Goal: Download file/media

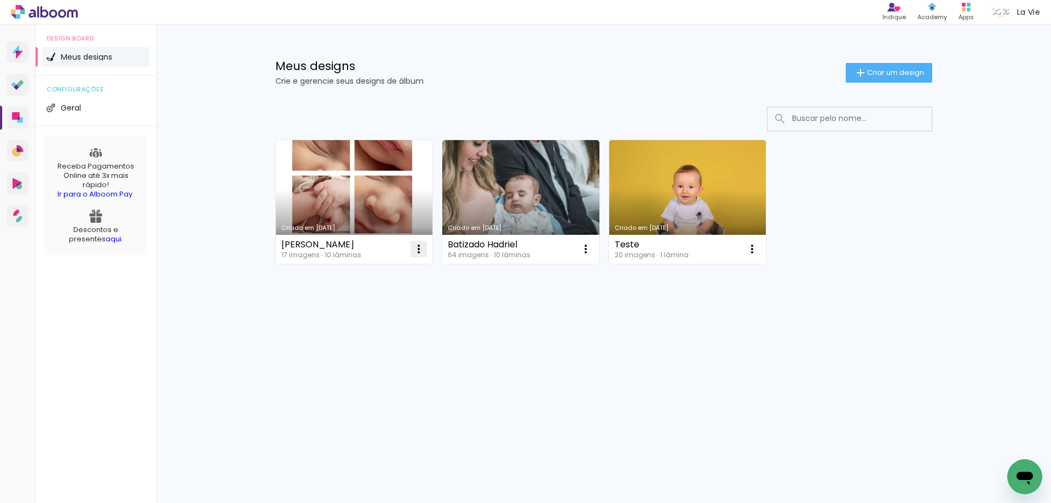
click at [418, 252] on iron-icon at bounding box center [418, 248] width 13 height 13
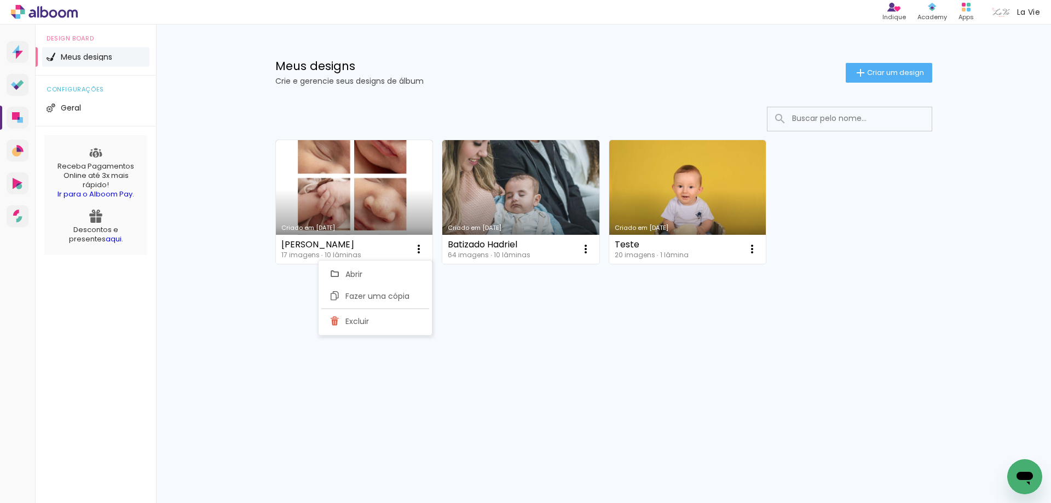
click at [378, 170] on link "Criado em [DATE]" at bounding box center [354, 202] width 157 height 124
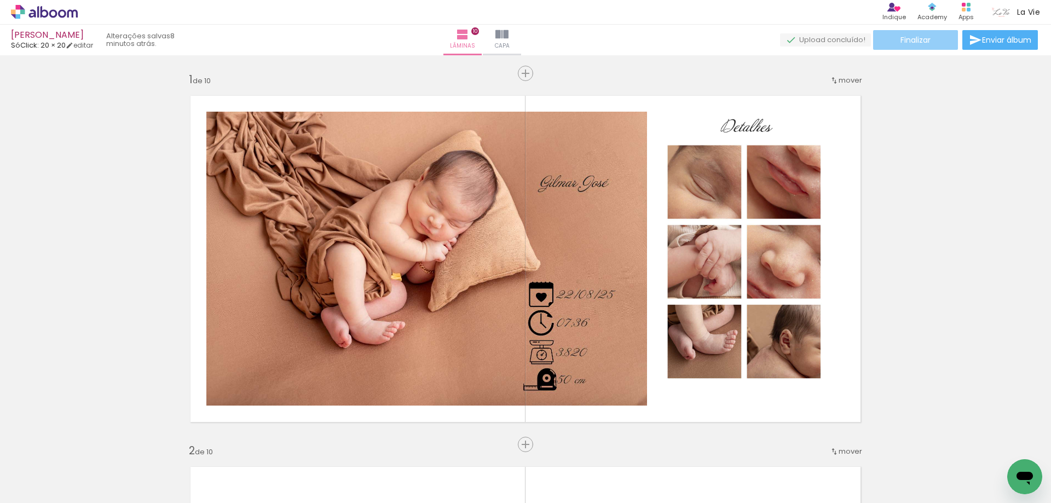
click at [926, 41] on span "Finalizar" at bounding box center [915, 40] width 30 height 8
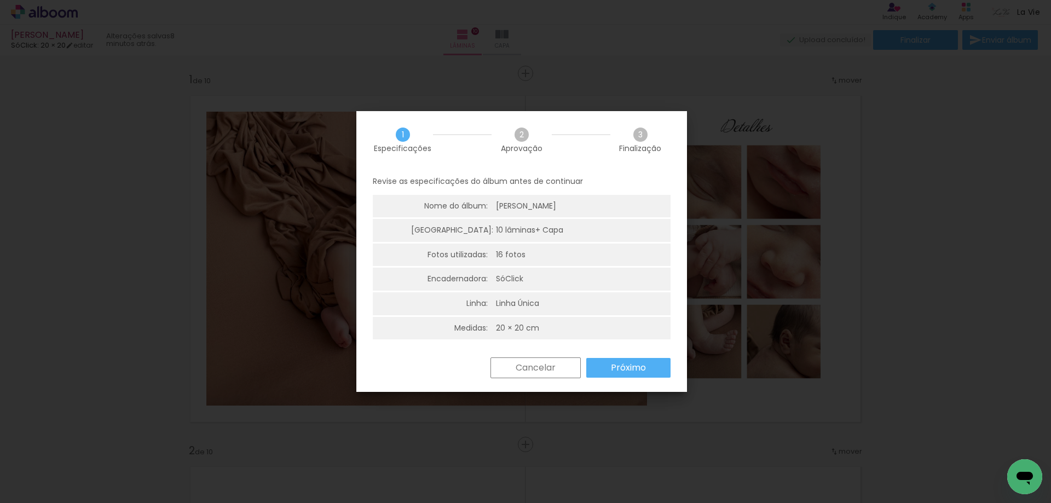
click at [0, 0] on slot "Próximo" at bounding box center [0, 0] width 0 height 0
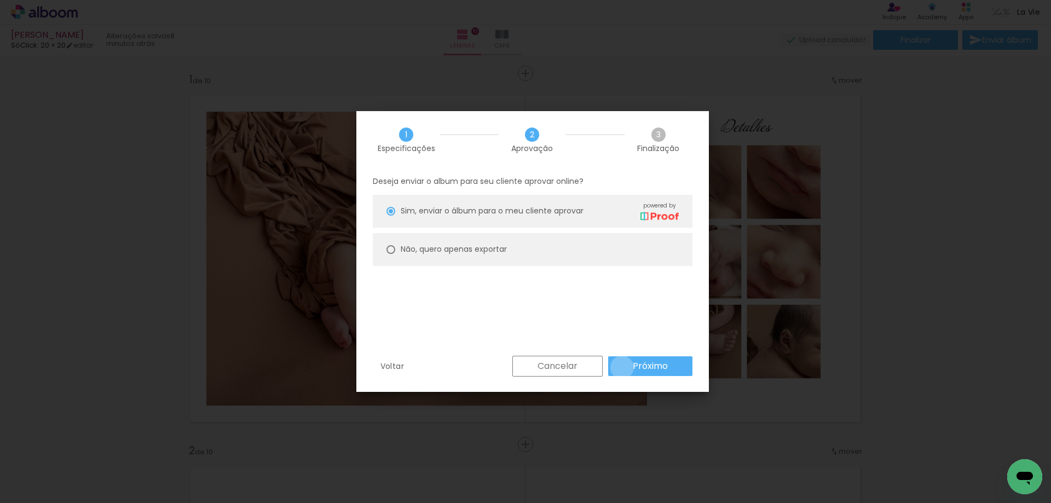
click at [623, 367] on paper-button "Próximo" at bounding box center [650, 366] width 84 height 20
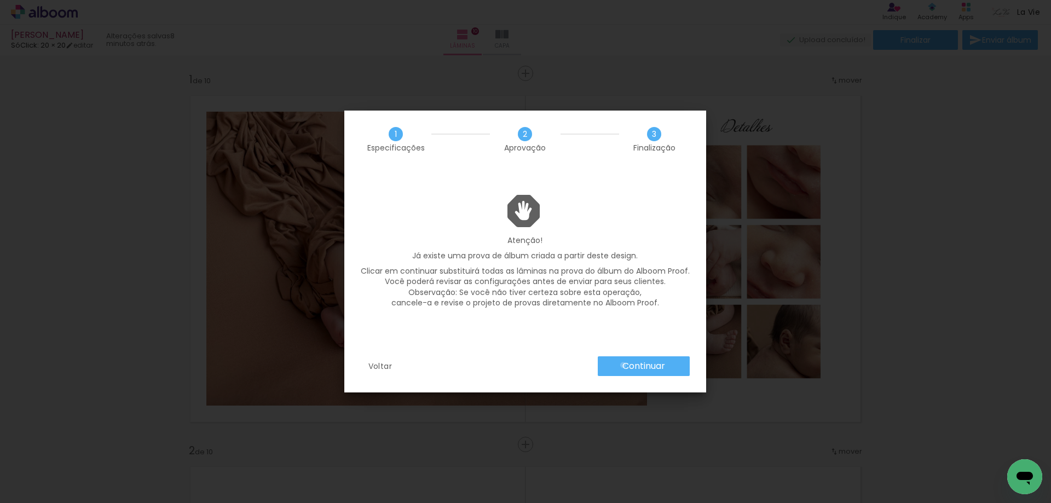
click at [0, 0] on slot "Continuar" at bounding box center [0, 0] width 0 height 0
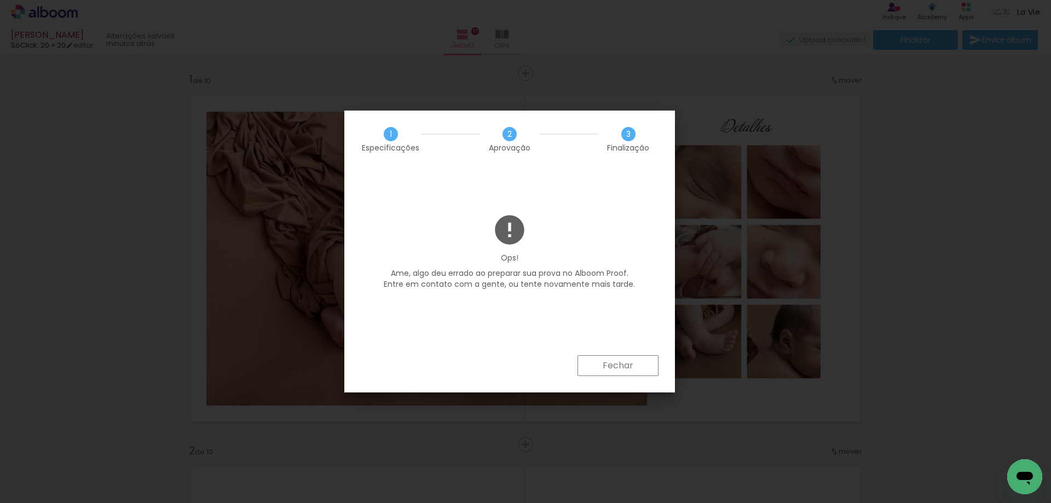
click at [622, 372] on paper-button "Fechar" at bounding box center [617, 365] width 81 height 21
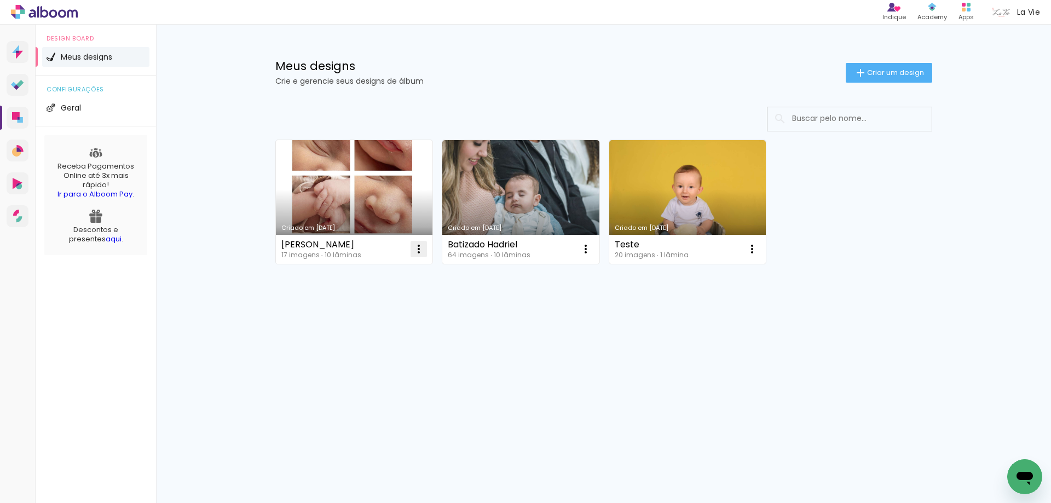
click at [421, 252] on iron-icon at bounding box center [418, 248] width 13 height 13
click at [380, 289] on paper-item "Fazer uma cópia" at bounding box center [375, 296] width 108 height 22
type input "Cópia de Gilmar José Newborn"
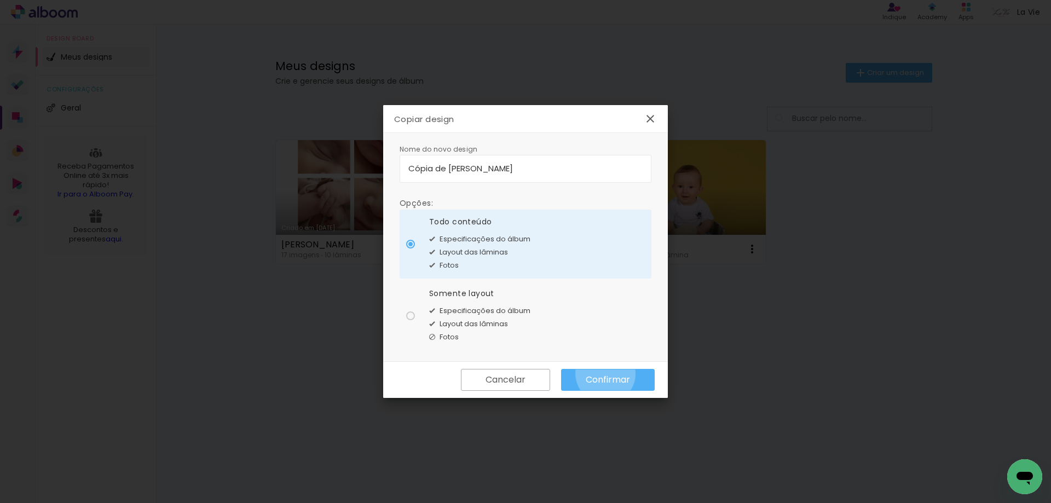
click at [0, 0] on slot "Confirmar" at bounding box center [0, 0] width 0 height 0
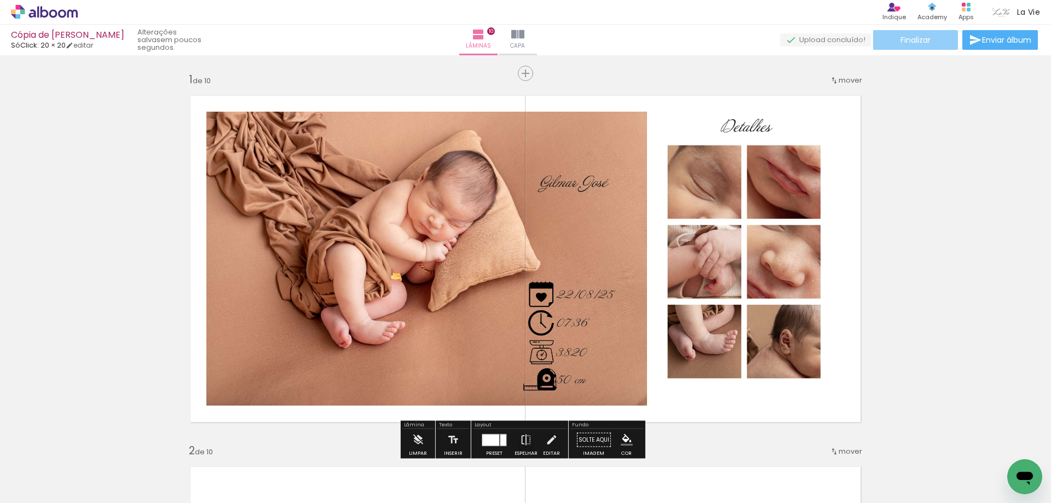
click at [914, 39] on span "Finalizar" at bounding box center [915, 40] width 30 height 8
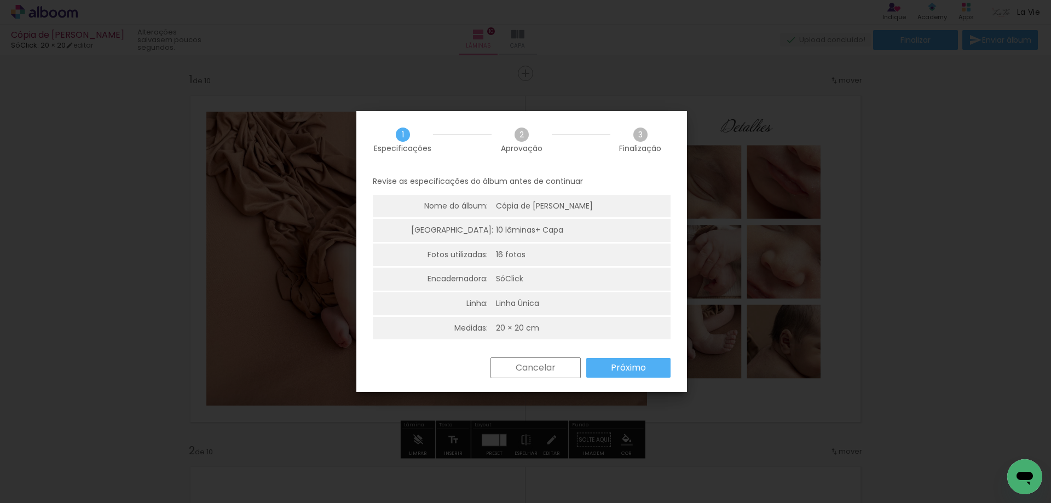
click at [0, 0] on slot "Próximo" at bounding box center [0, 0] width 0 height 0
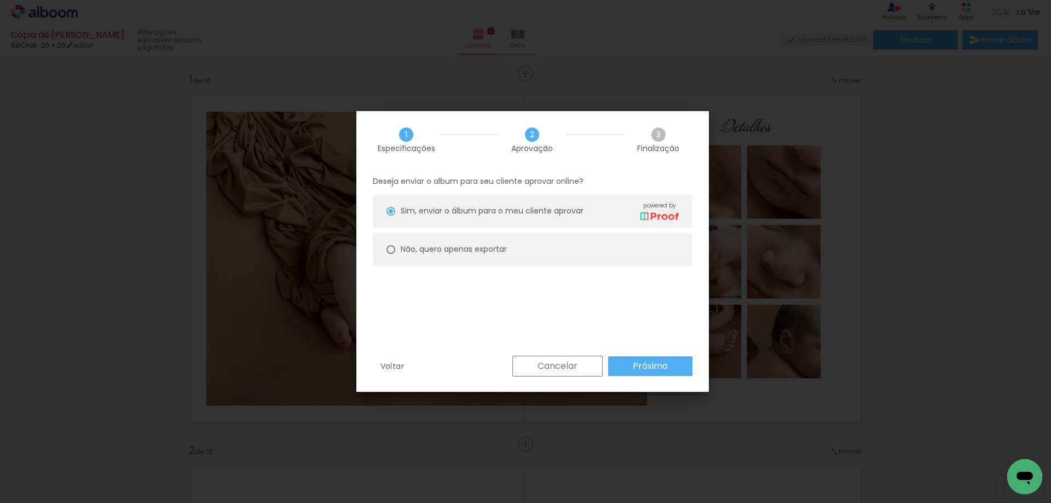
click at [0, 0] on slot "Próximo" at bounding box center [0, 0] width 0 height 0
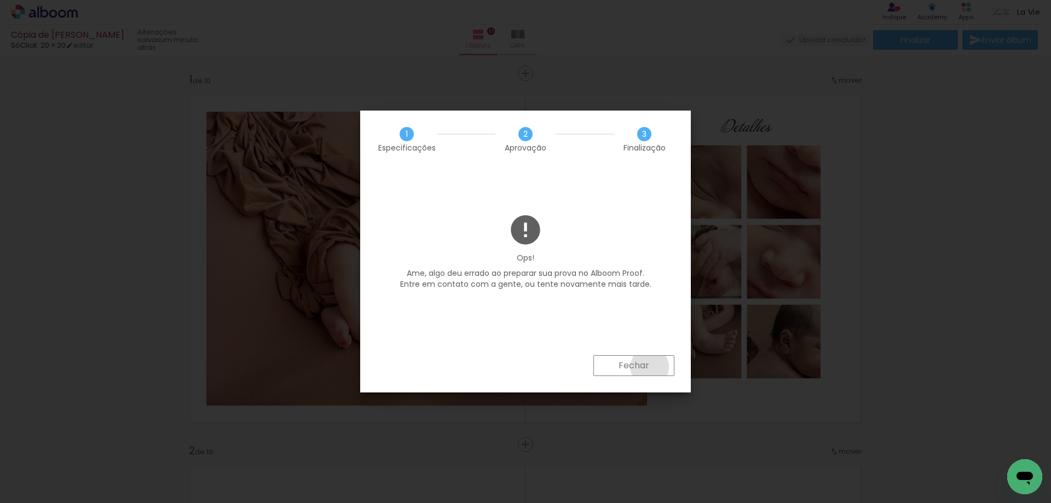
click at [650, 367] on paper-button "Fechar" at bounding box center [633, 365] width 81 height 21
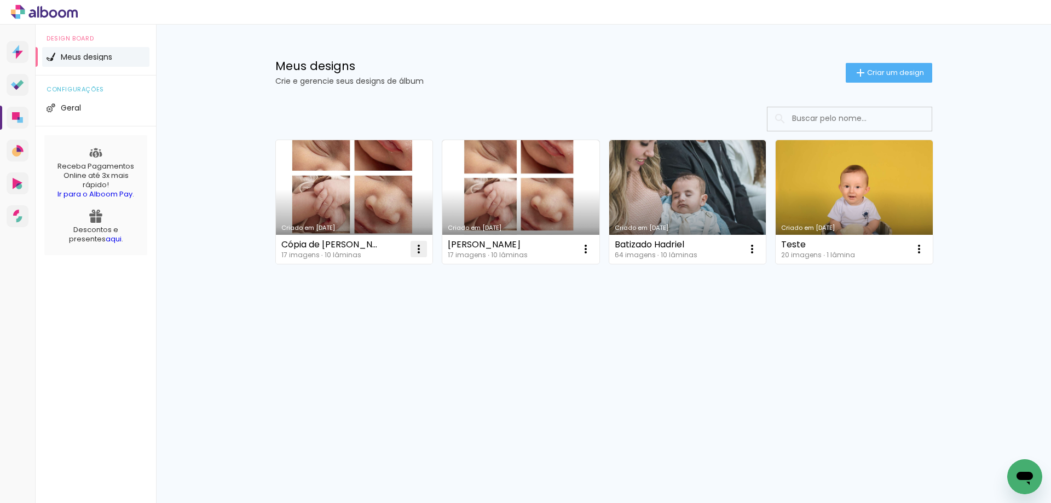
click at [422, 252] on iron-icon at bounding box center [418, 248] width 13 height 13
click at [392, 326] on paper-item "Excluir" at bounding box center [375, 321] width 108 height 22
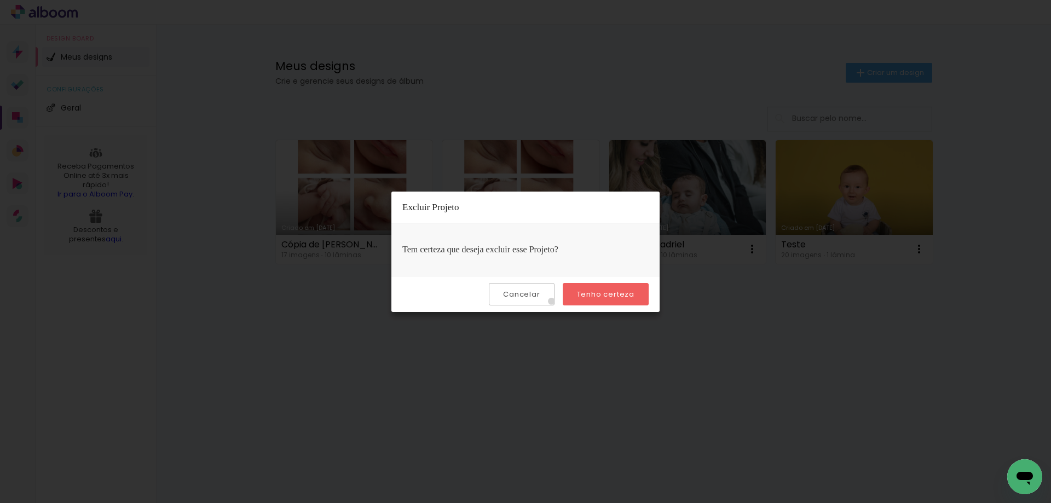
click at [554, 301] on paper-button "Cancelar" at bounding box center [521, 294] width 65 height 22
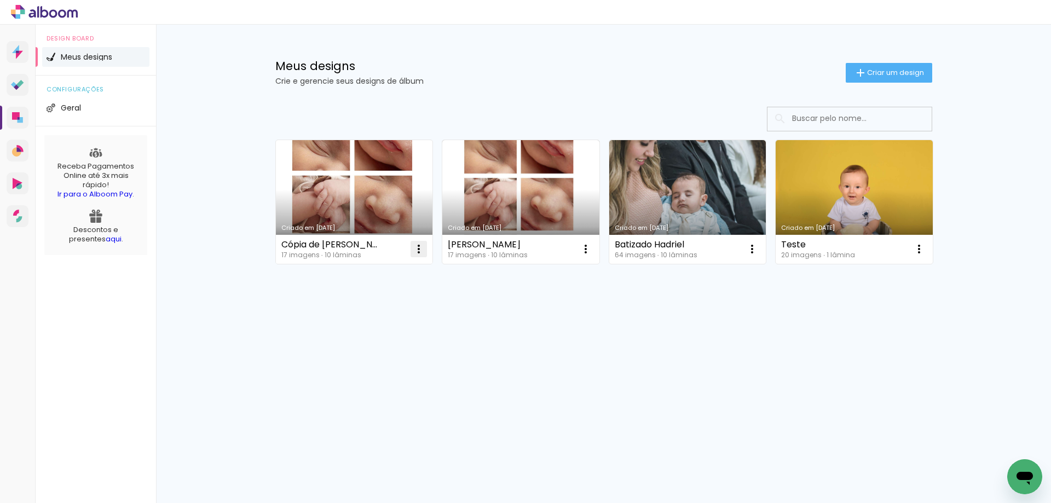
click at [418, 251] on iron-icon at bounding box center [418, 248] width 13 height 13
click at [397, 317] on paper-item "Excluir" at bounding box center [375, 321] width 108 height 22
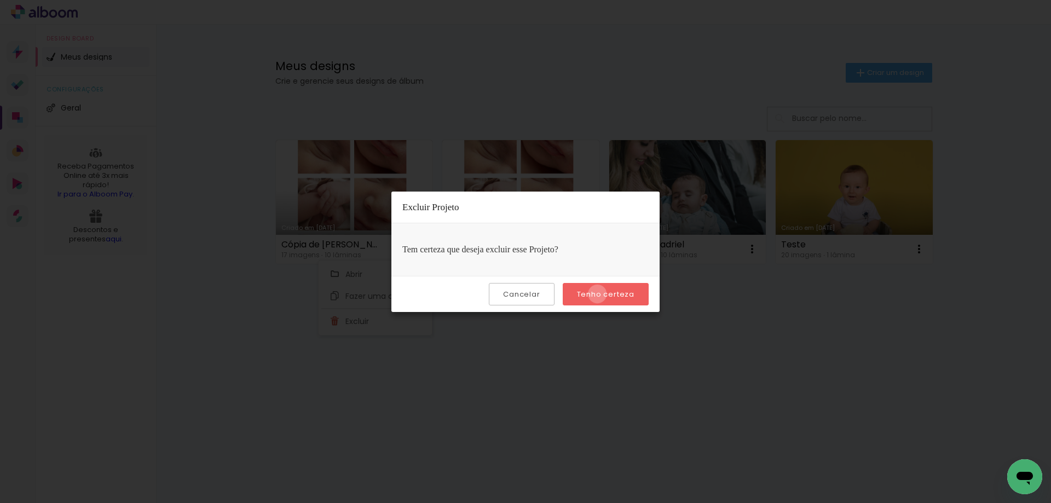
click at [0, 0] on slot "Tenho certeza" at bounding box center [0, 0] width 0 height 0
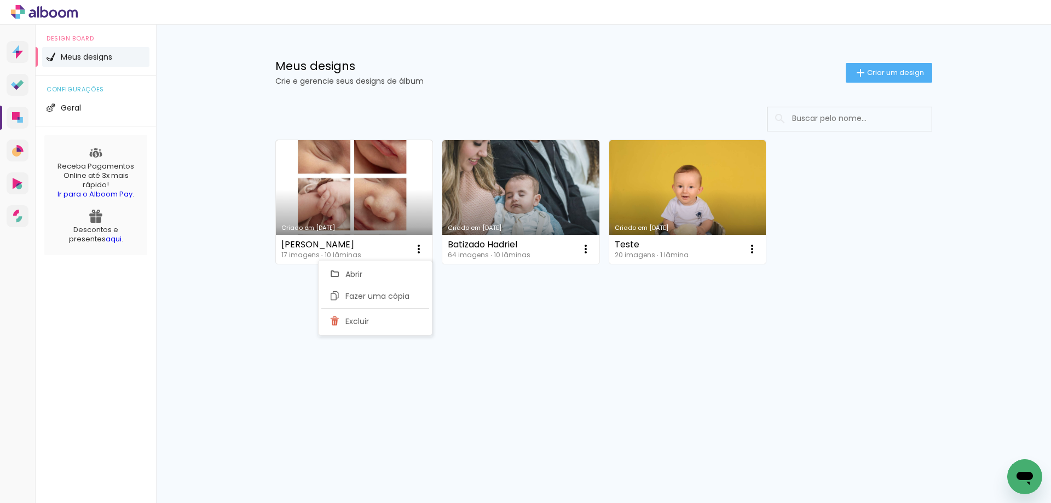
click at [461, 284] on div "Mais álbuns" at bounding box center [603, 276] width 657 height 26
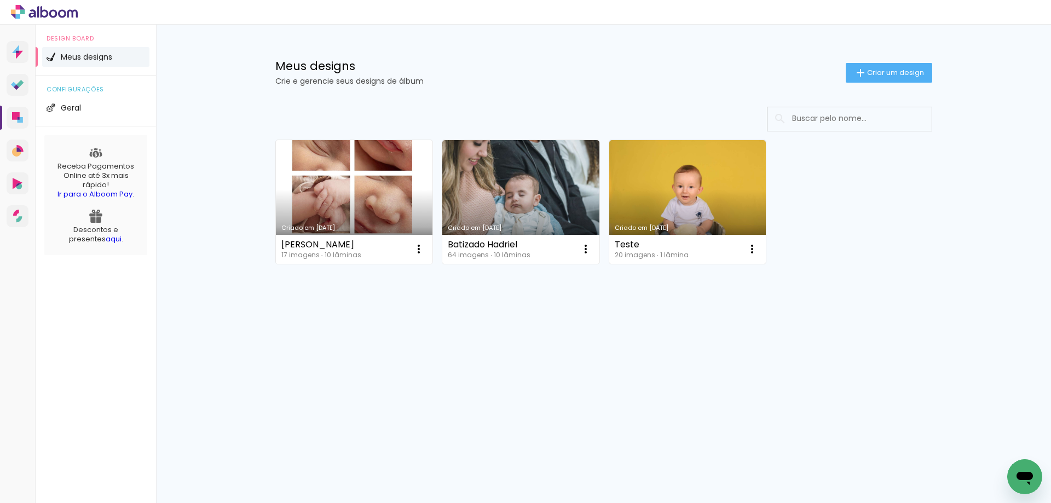
click at [418, 196] on link "Criado em [DATE]" at bounding box center [354, 202] width 157 height 124
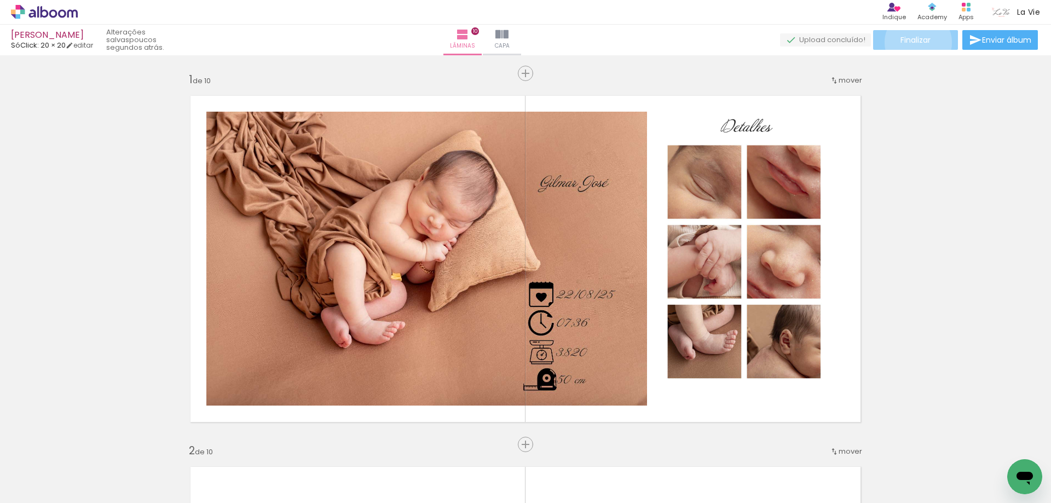
click at [914, 42] on span "Finalizar" at bounding box center [915, 40] width 30 height 8
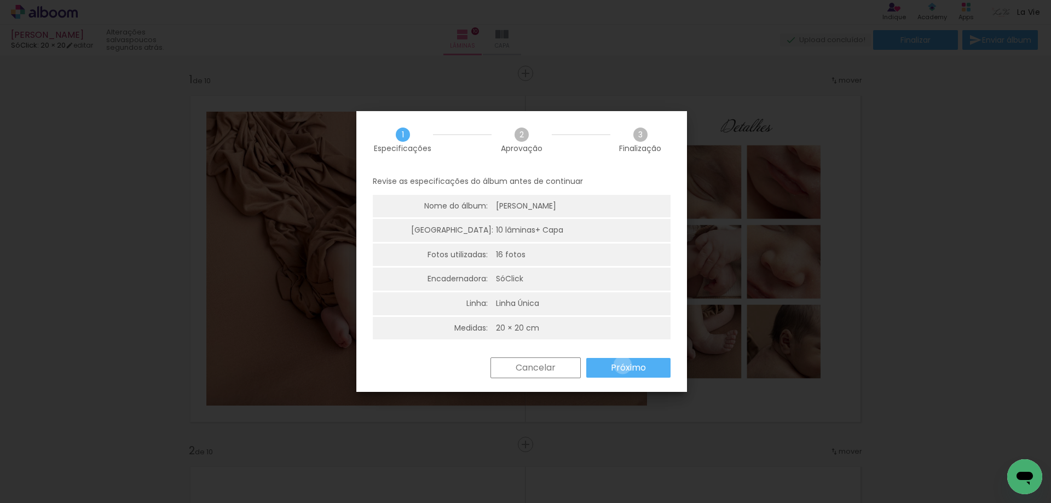
click at [0, 0] on slot "Próximo" at bounding box center [0, 0] width 0 height 0
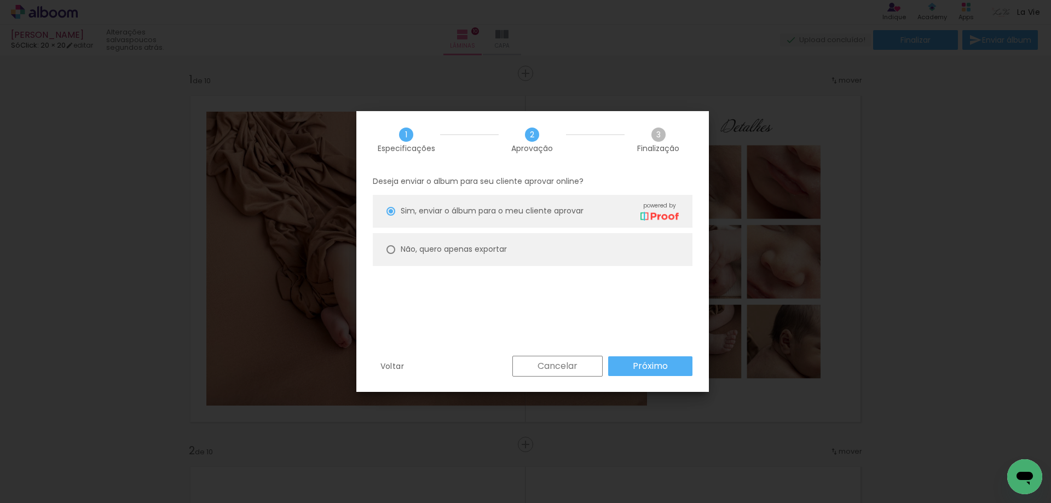
click at [525, 263] on paper-radio-button "Não, quero apenas exportar" at bounding box center [533, 249] width 320 height 33
type paper-radio-button "on"
click at [514, 247] on paper-radio-button "Não, quero apenas exportar" at bounding box center [533, 249] width 320 height 33
click at [673, 368] on paper-button "Próximo" at bounding box center [650, 366] width 84 height 20
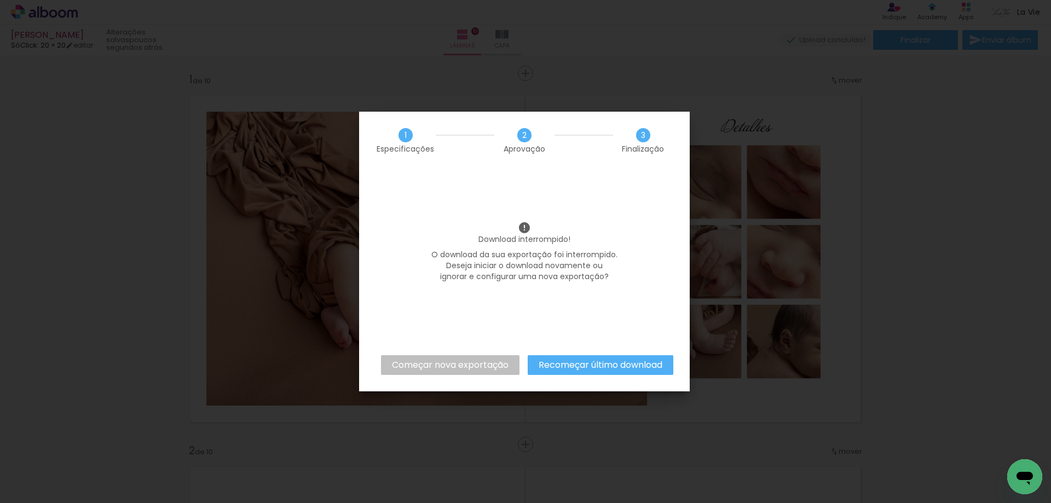
click at [0, 0] on slot "Começar nova exportação" at bounding box center [0, 0] width 0 height 0
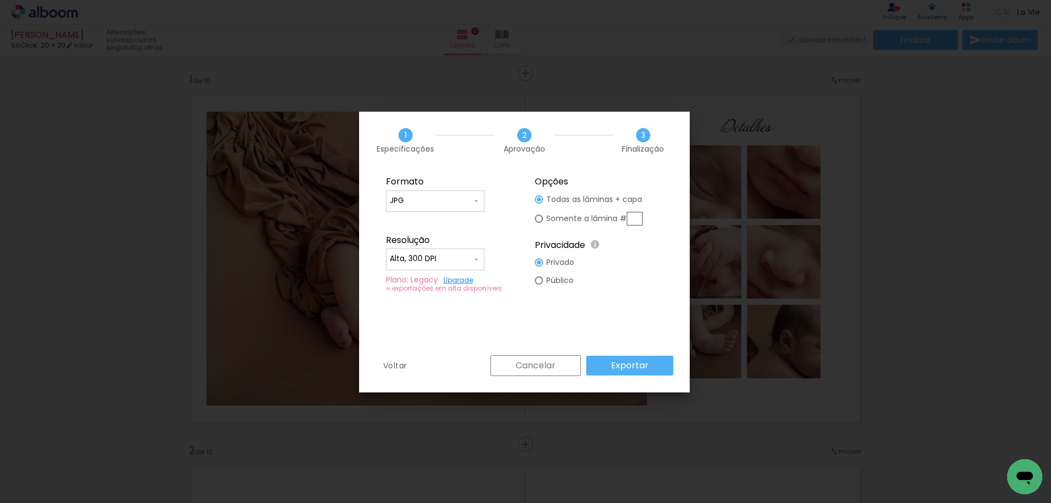
click at [0, 0] on slot "Exportar" at bounding box center [0, 0] width 0 height 0
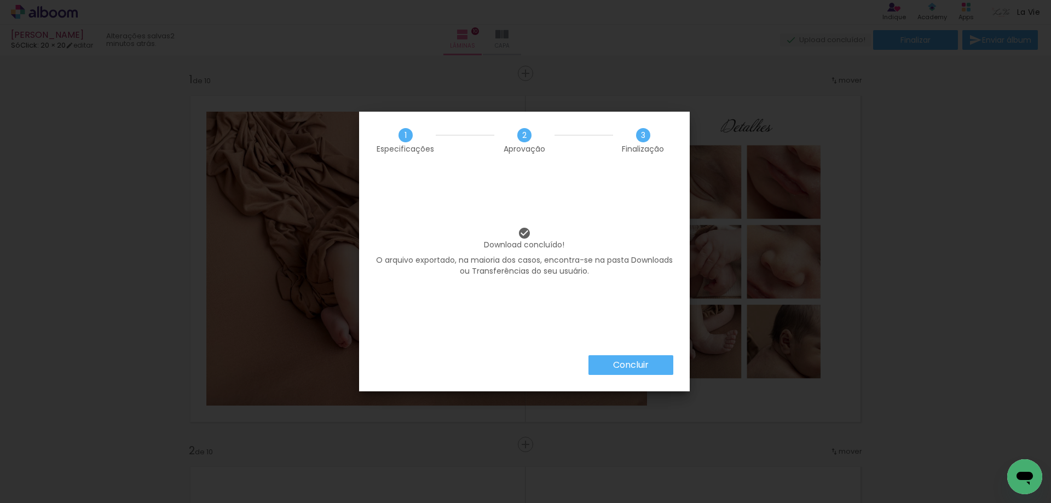
click at [0, 0] on slot "Concluir" at bounding box center [0, 0] width 0 height 0
